Goal: Information Seeking & Learning: Learn about a topic

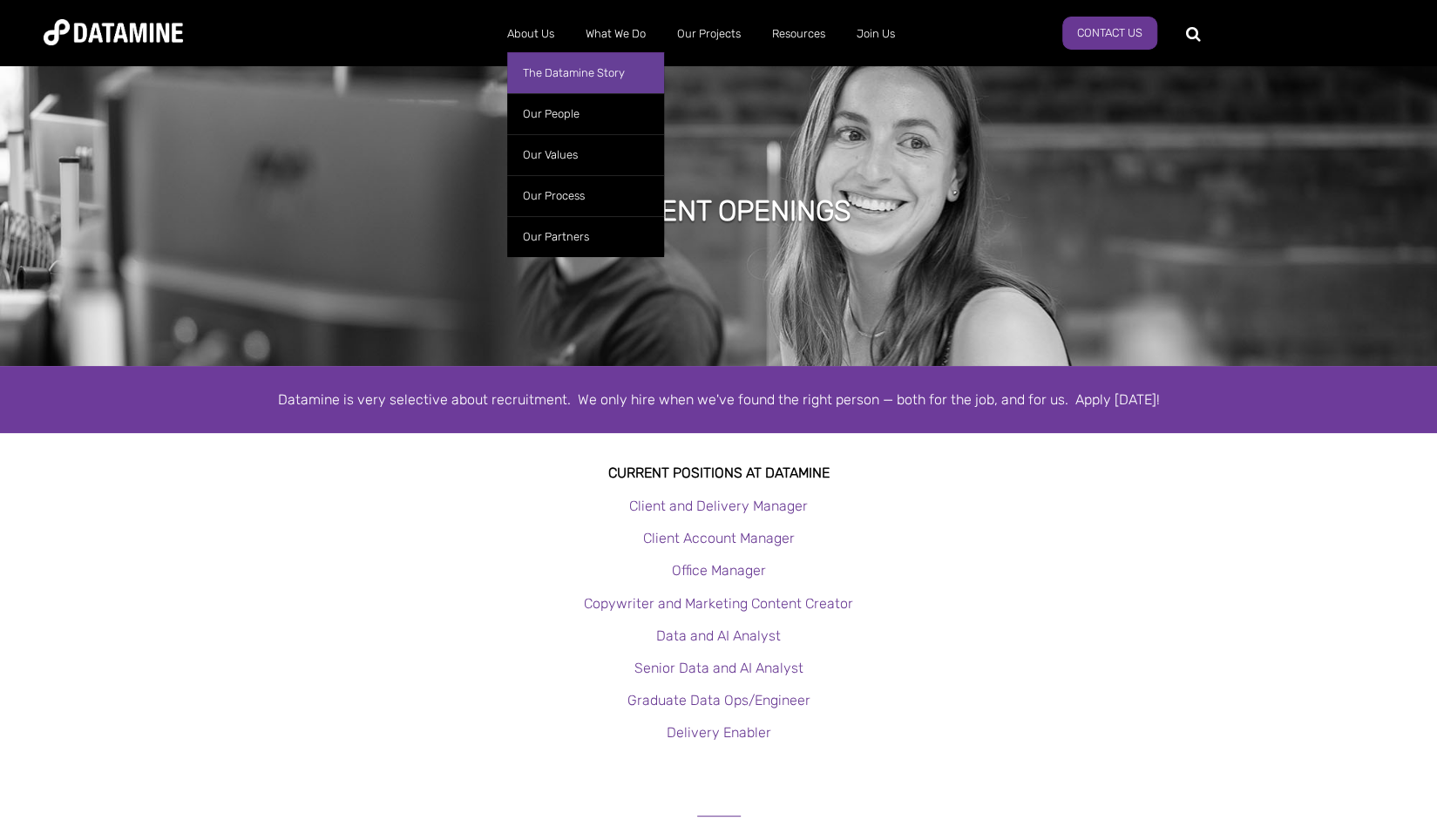
click at [552, 76] on link "The Datamine Story" at bounding box center [585, 72] width 157 height 41
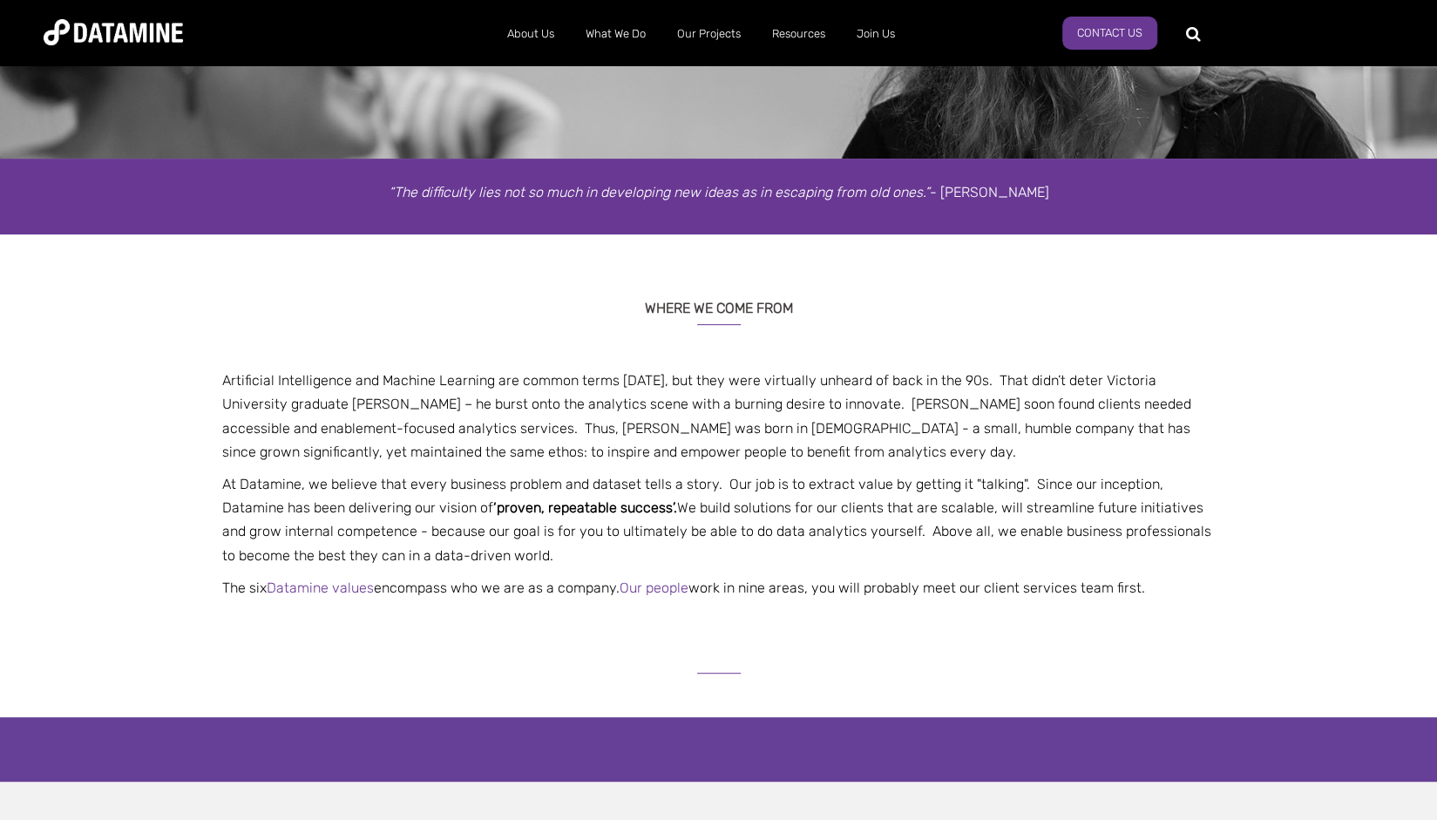
scroll to position [209, 0]
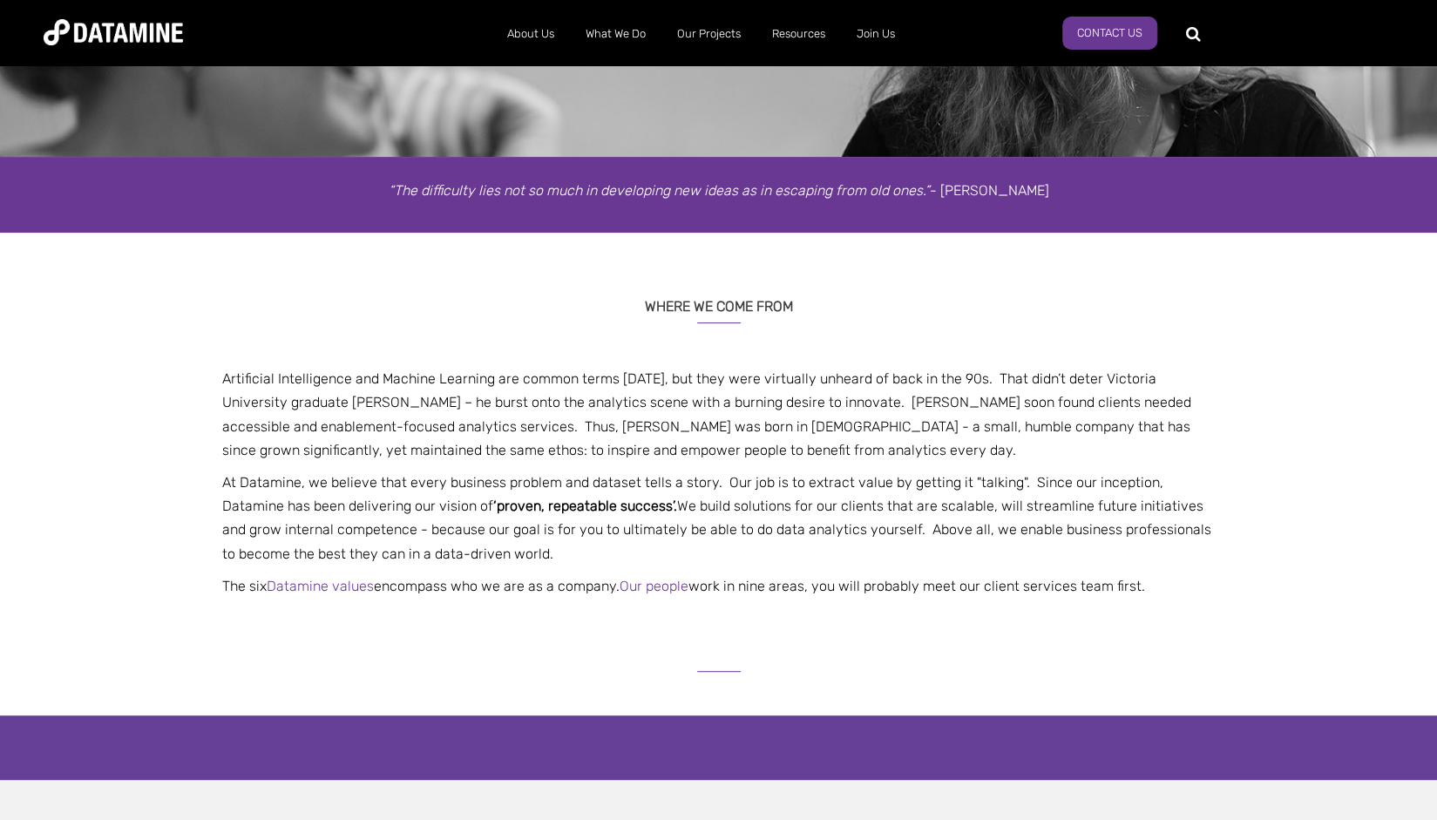
drag, startPoint x: 1448, startPoint y: 90, endPoint x: 1449, endPoint y: 145, distance: 55.8
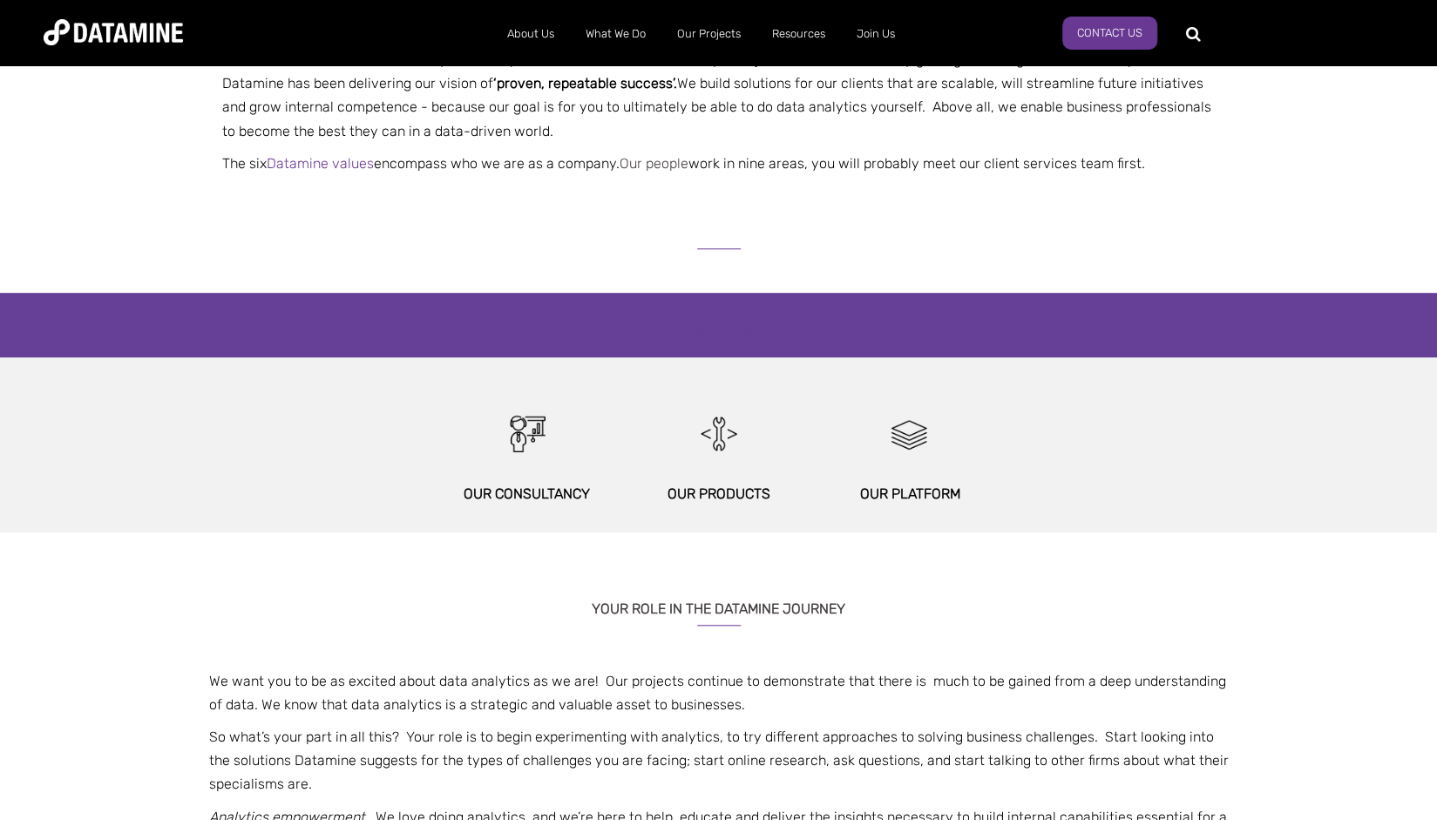
scroll to position [634, 0]
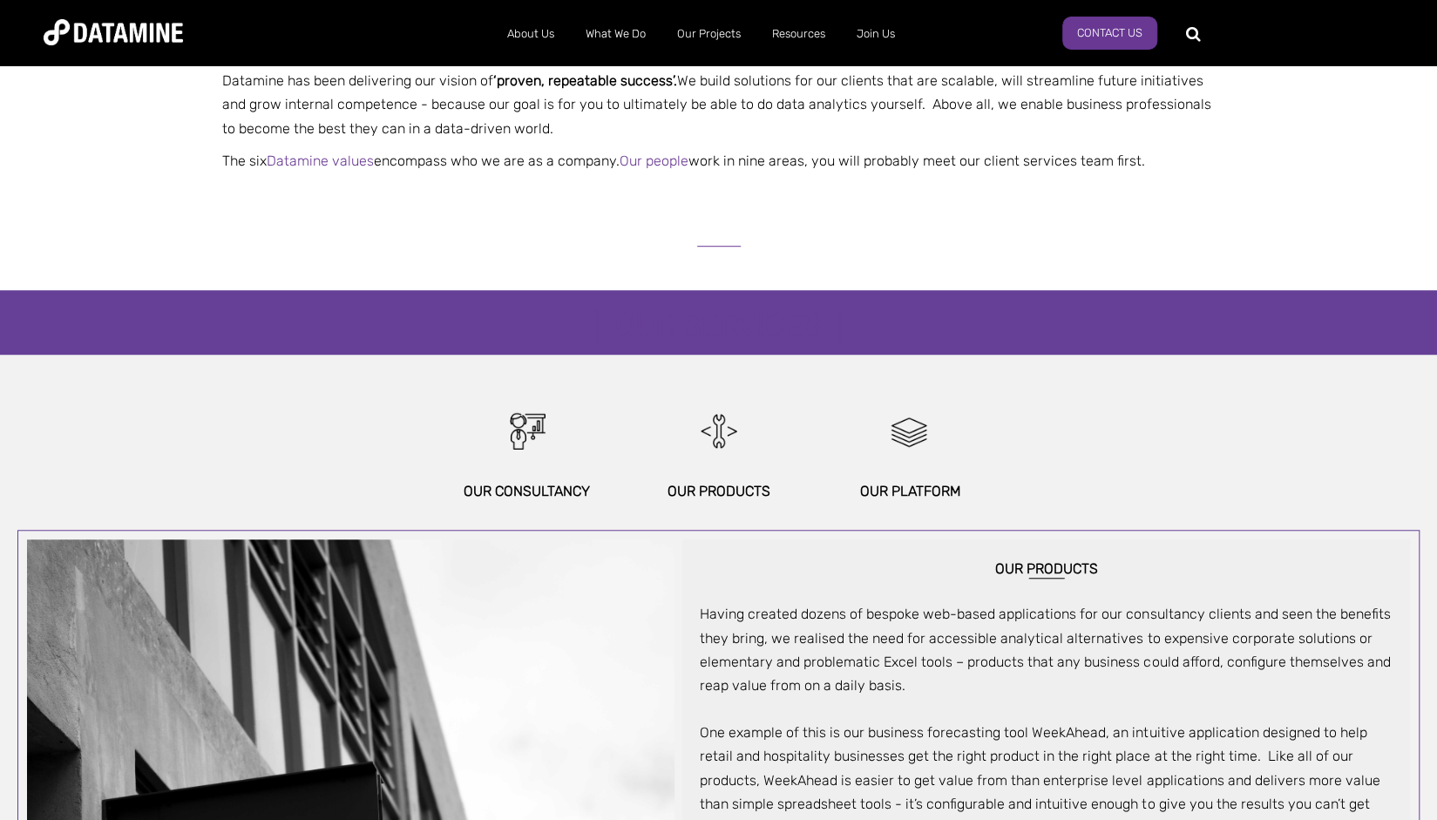
click at [543, 483] on p "Our Consultancy" at bounding box center [526, 491] width 187 height 24
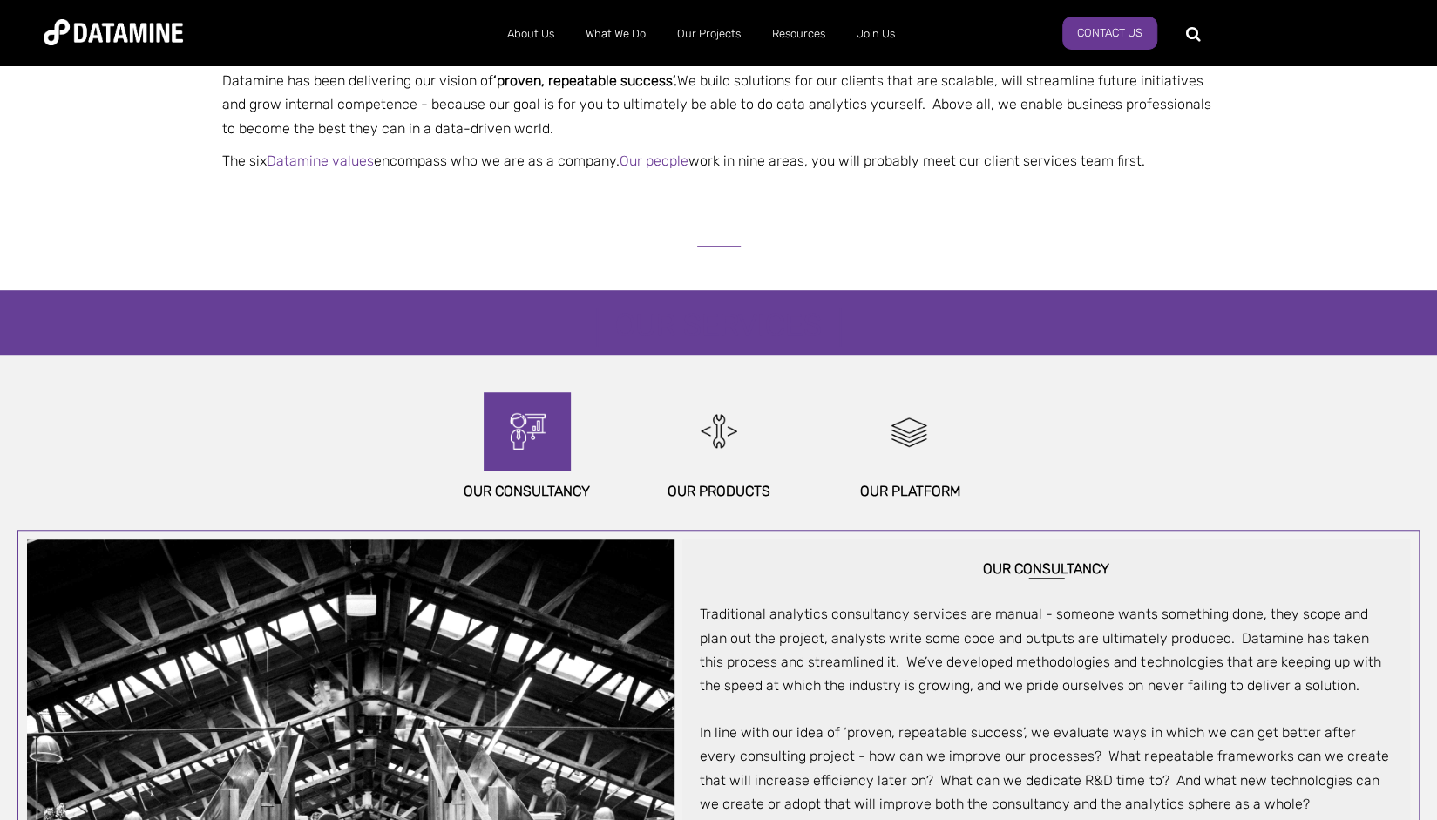
click at [516, 416] on img at bounding box center [527, 431] width 75 height 78
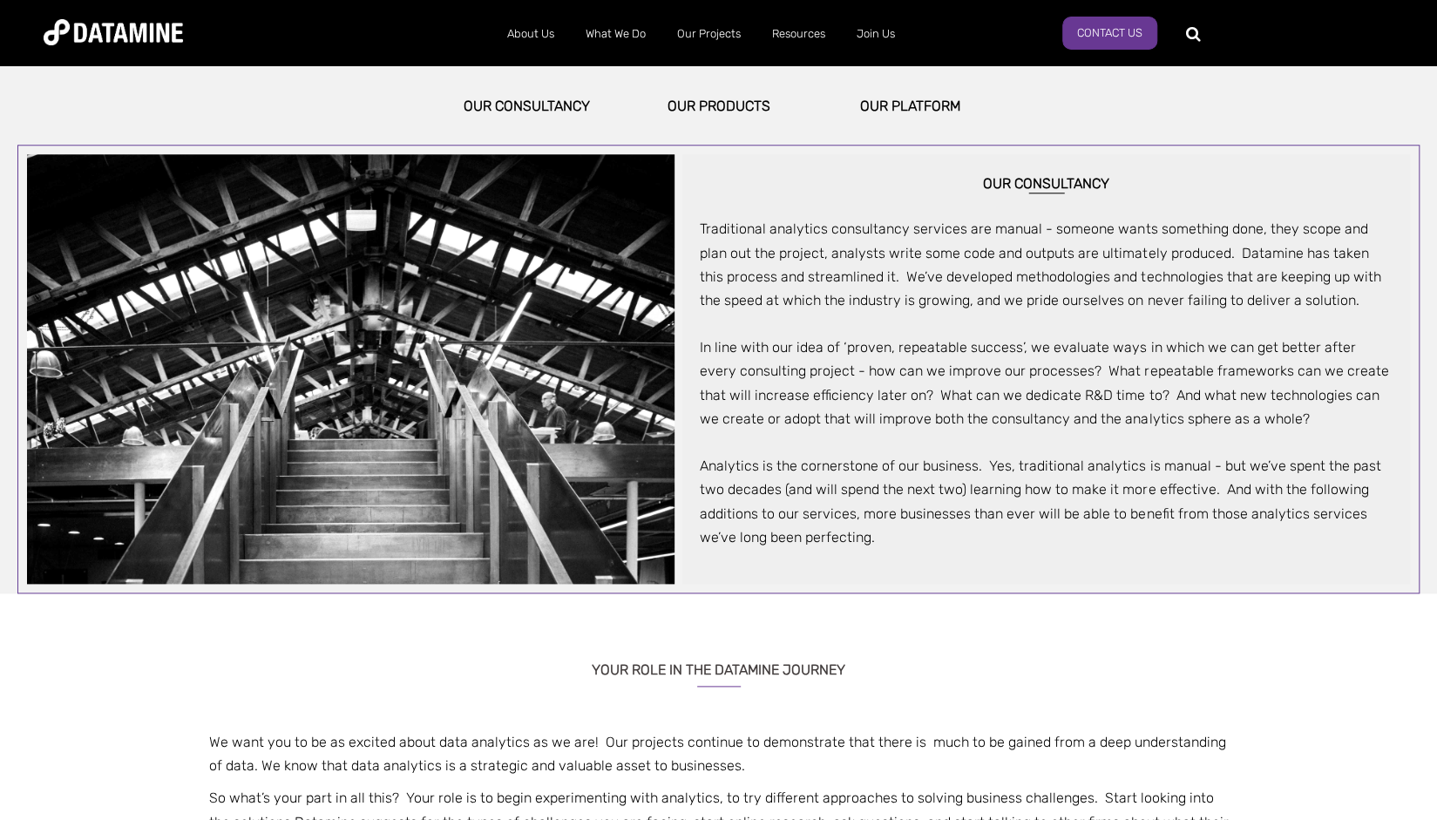
scroll to position [1021, 0]
